Goal: Information Seeking & Learning: Learn about a topic

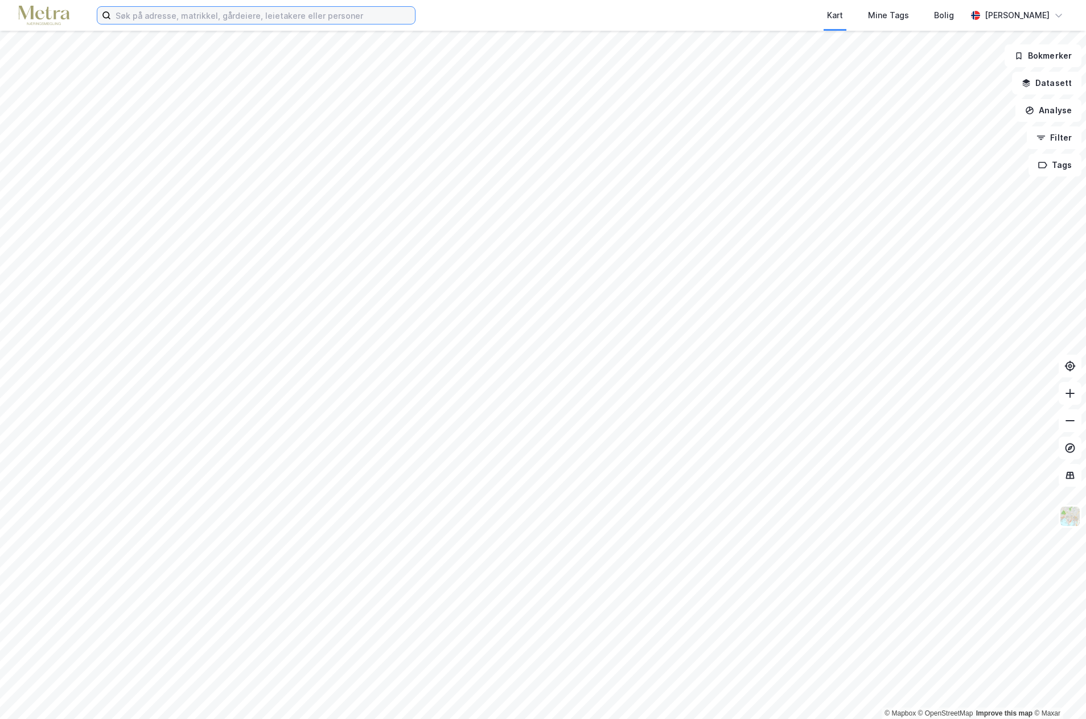
click at [162, 17] on input at bounding box center [263, 15] width 304 height 17
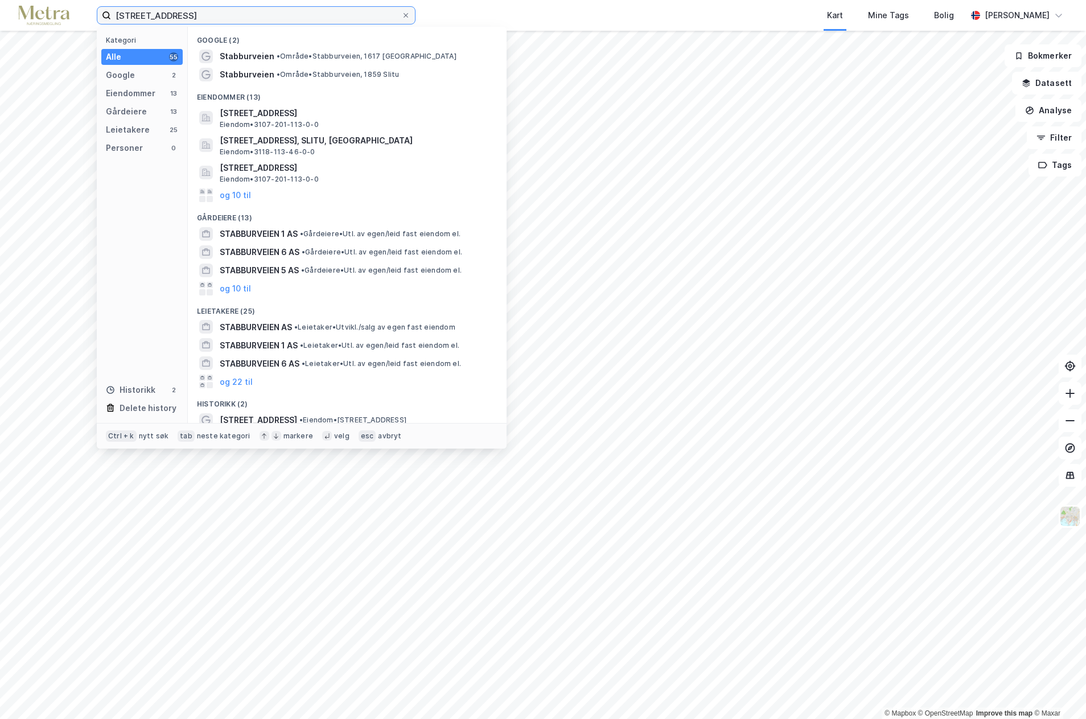
type input "[STREET_ADDRESS]"
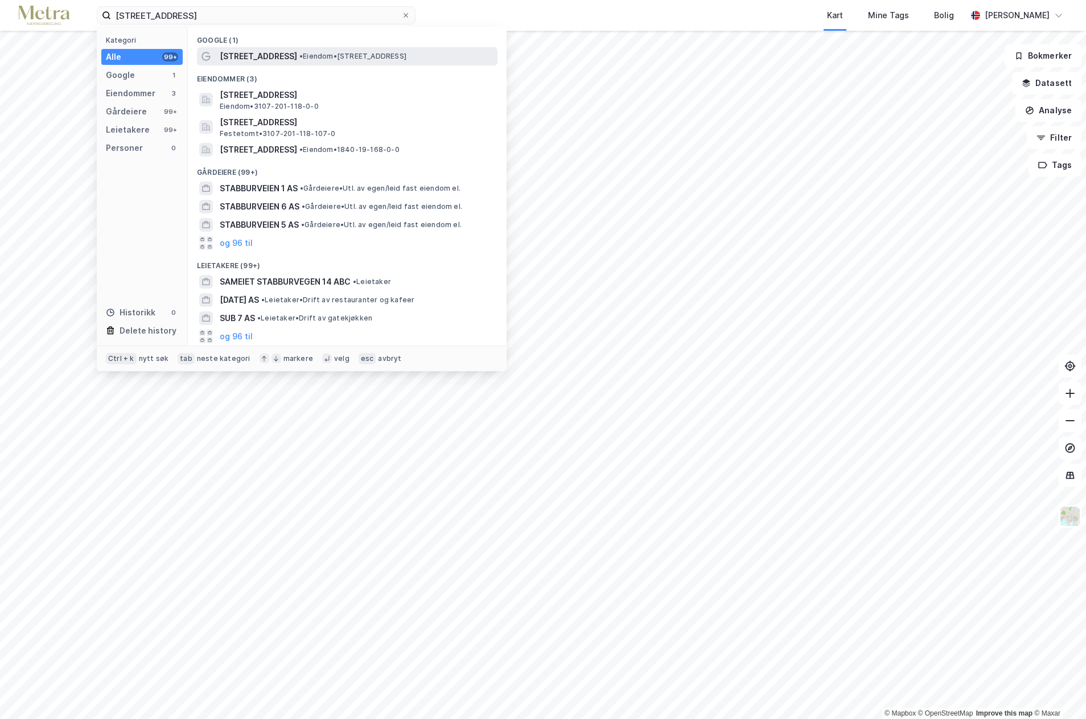
click at [257, 57] on span "[STREET_ADDRESS]" at bounding box center [258, 57] width 77 height 14
